Goal: Task Accomplishment & Management: Manage account settings

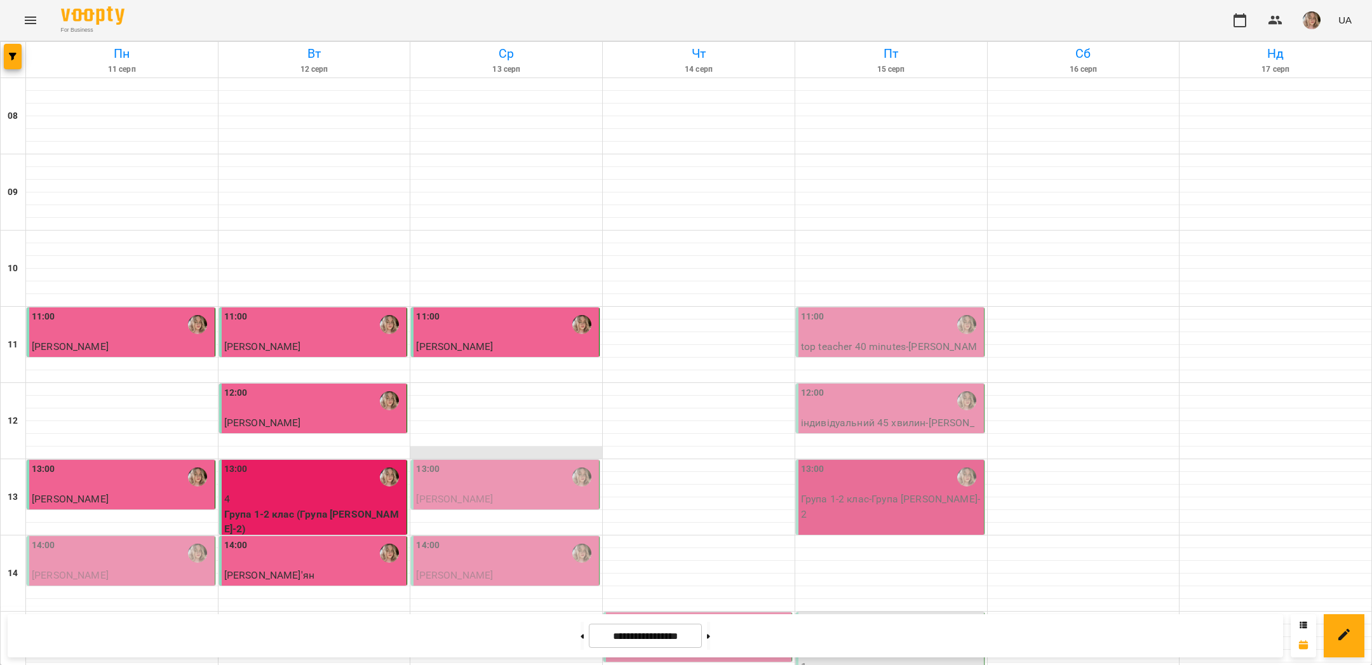
scroll to position [189, 0]
click at [527, 462] on div "13:00" at bounding box center [506, 476] width 180 height 29
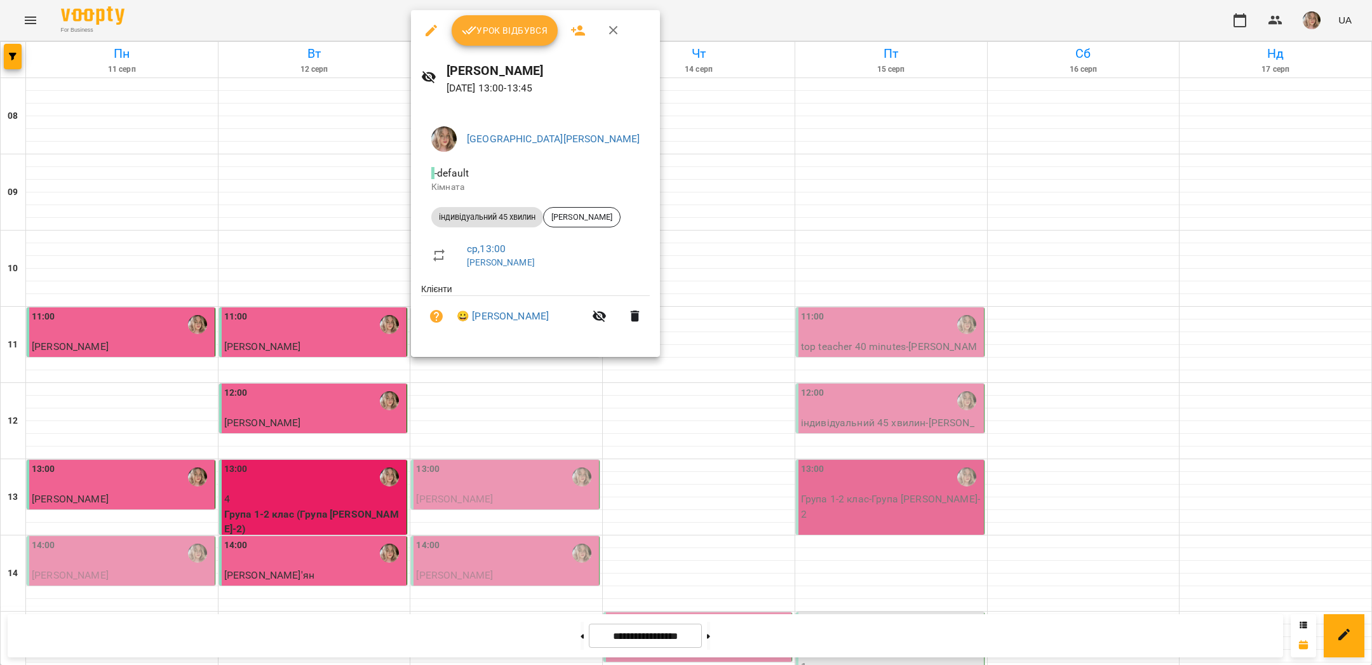
click at [507, 31] on span "Урок відбувся" at bounding box center [505, 30] width 86 height 15
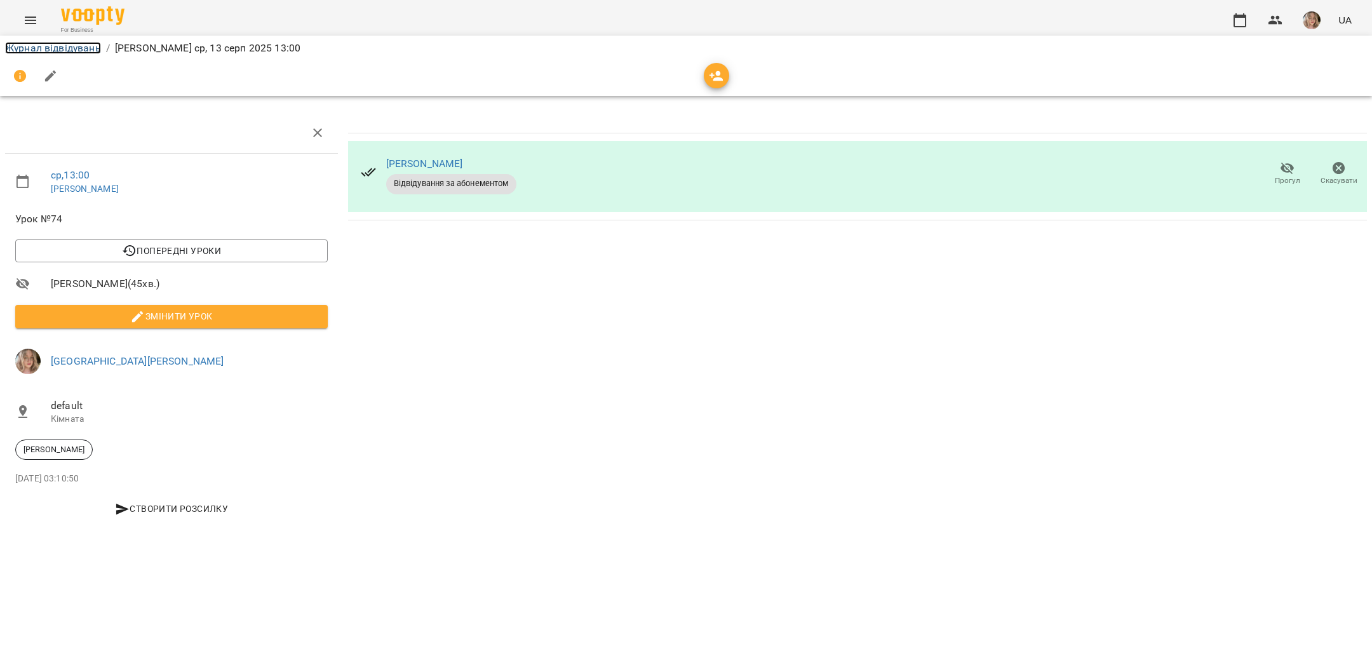
click at [77, 46] on link "Журнал відвідувань" at bounding box center [53, 48] width 96 height 12
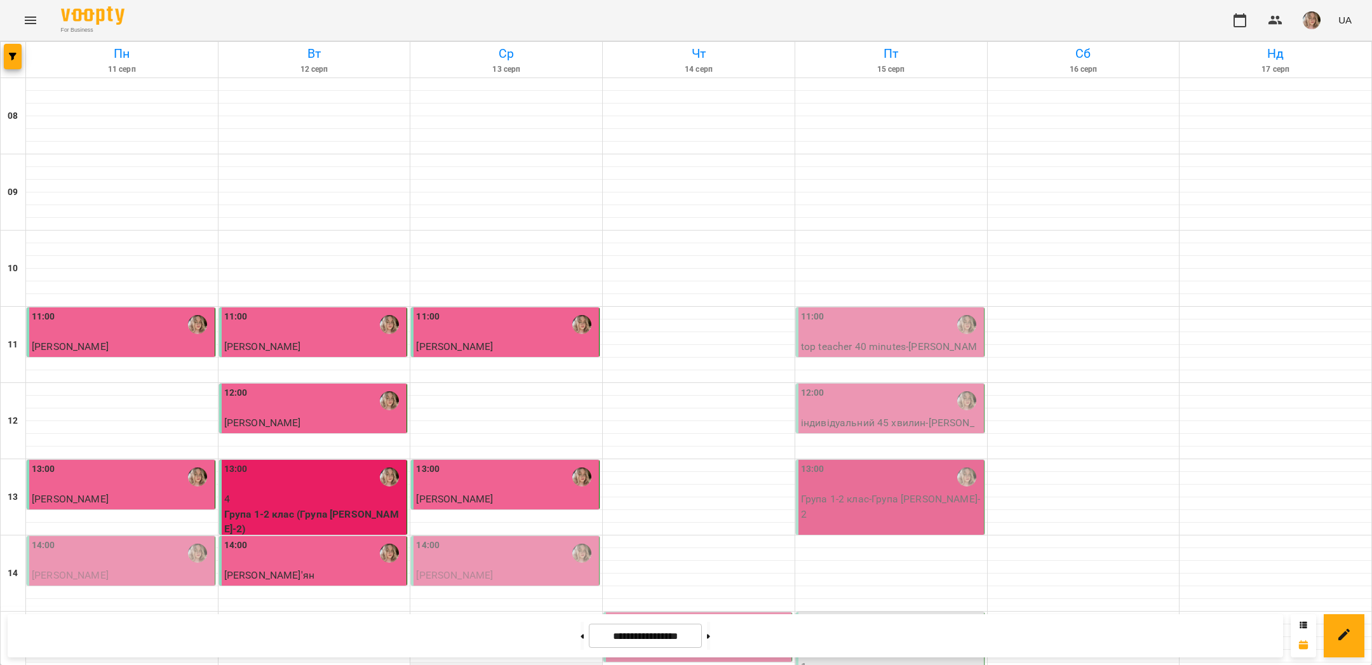
scroll to position [292, 0]
click at [487, 568] on p "[PERSON_NAME]" at bounding box center [506, 575] width 180 height 15
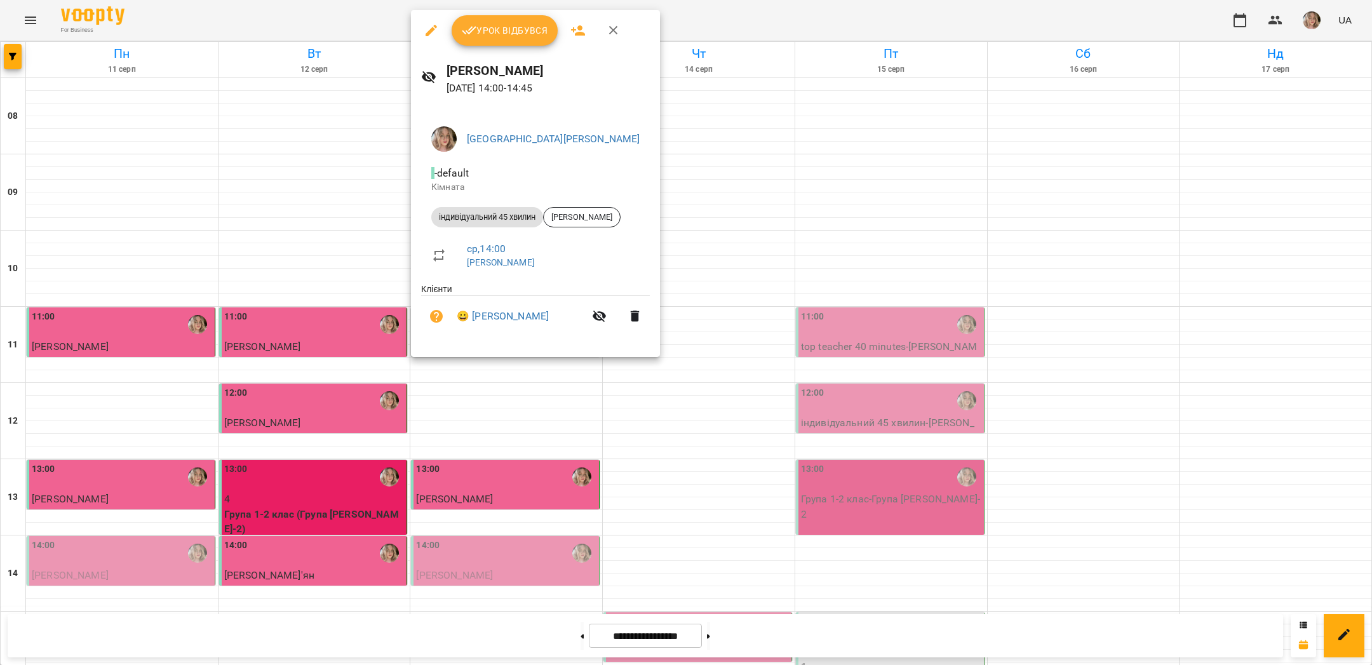
click at [495, 39] on button "Урок відбувся" at bounding box center [505, 30] width 107 height 30
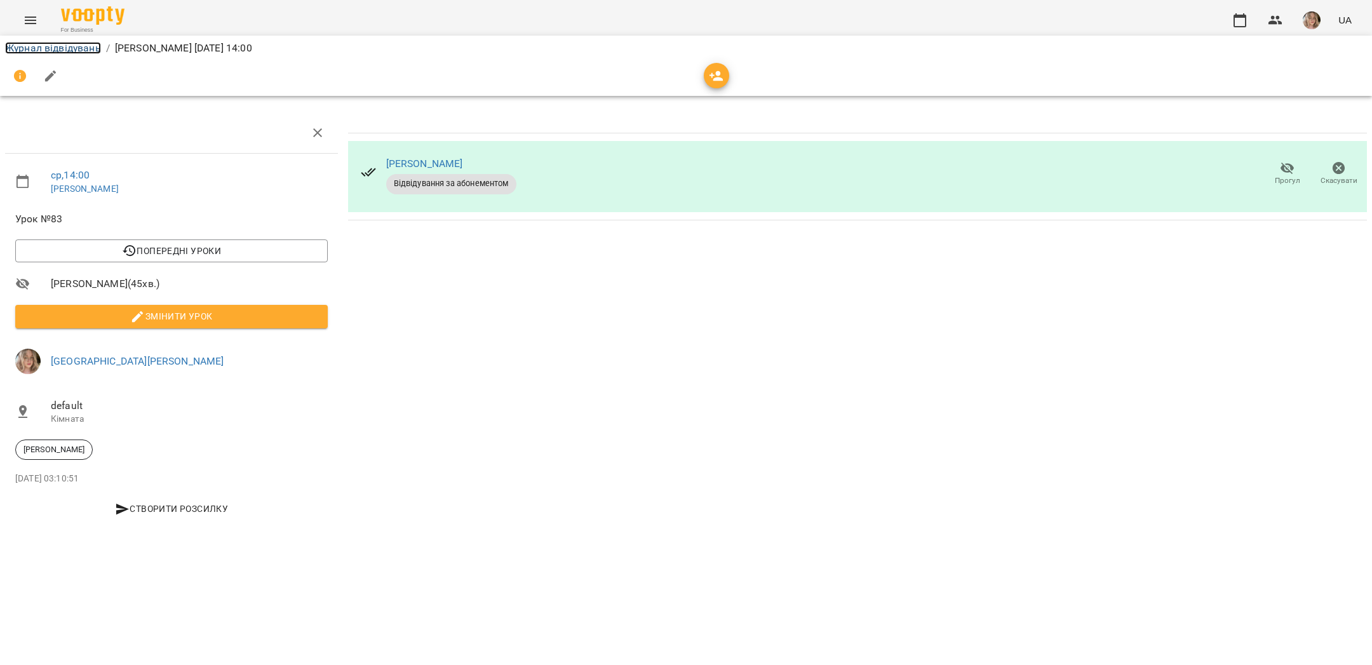
click at [87, 48] on link "Журнал відвідувань" at bounding box center [53, 48] width 96 height 12
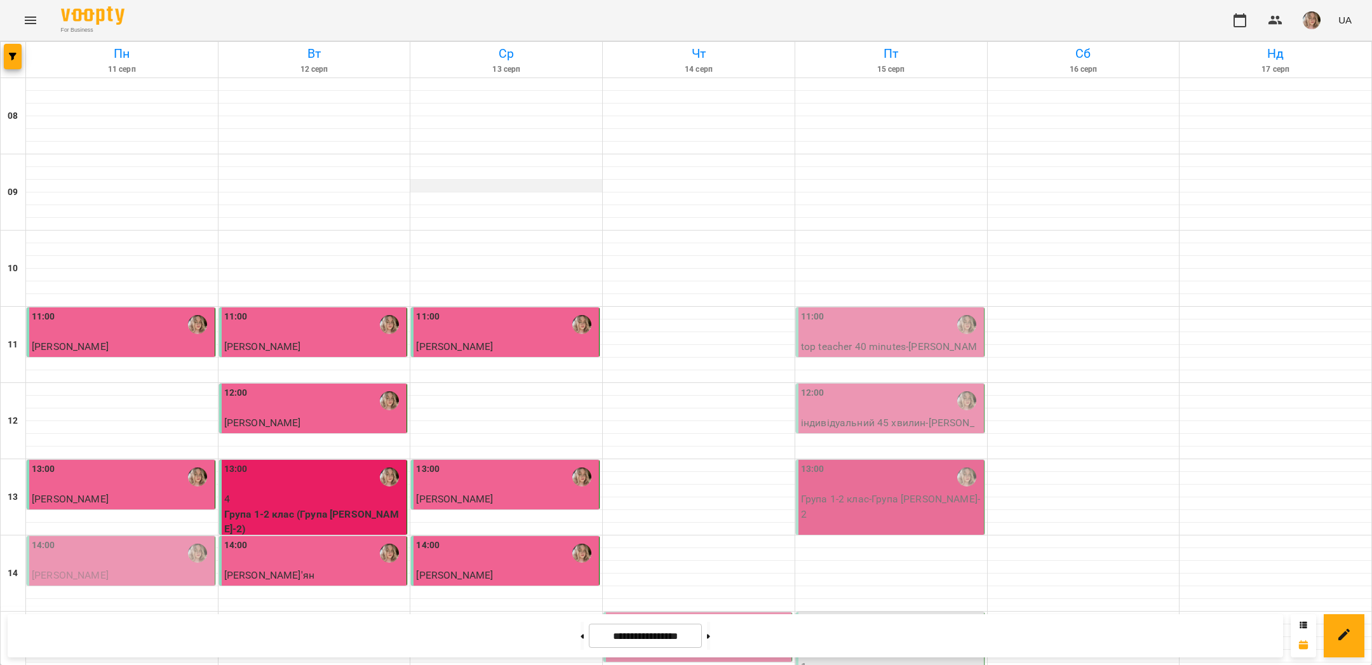
scroll to position [521, 0]
